Goal: Navigation & Orientation: Find specific page/section

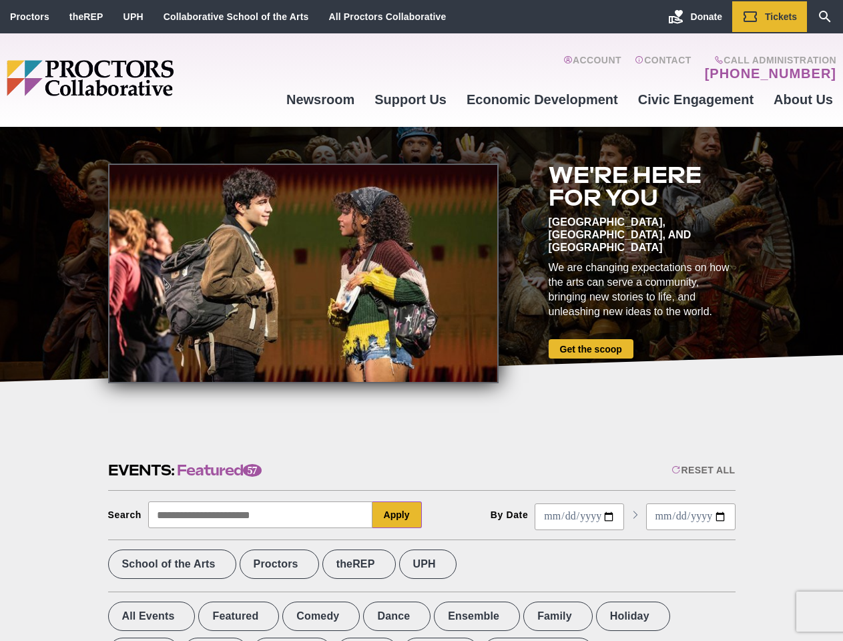
click at [421, 320] on div at bounding box center [303, 273] width 390 height 220
click at [702, 470] on div "Reset All" at bounding box center [702, 469] width 63 height 11
click at [397, 514] on button "Apply" at bounding box center [396, 514] width 49 height 27
